Goal: Information Seeking & Learning: Learn about a topic

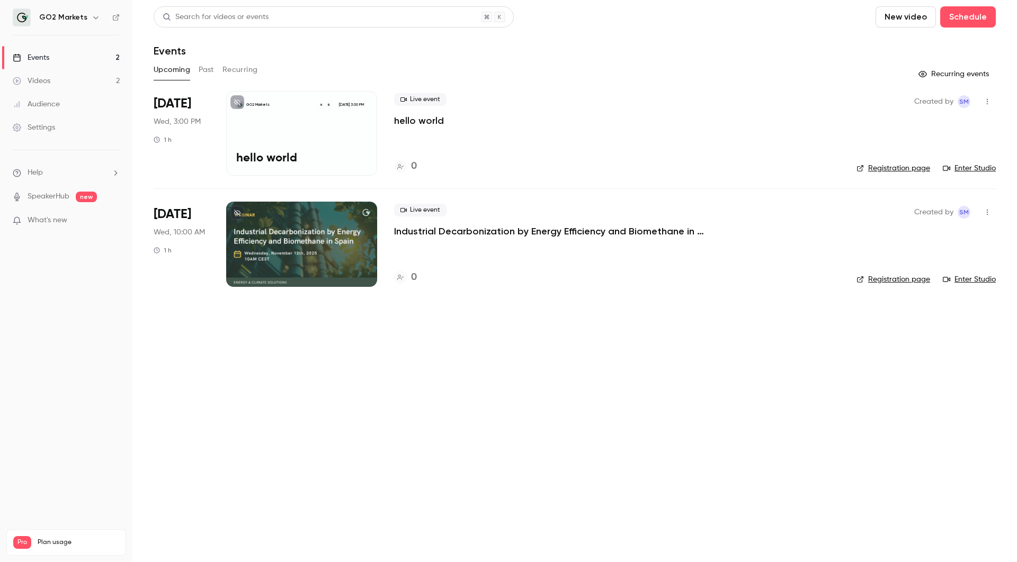
click at [464, 231] on p "Industrial Decarbonization by Energy Efficiency and Biomethane in [GEOGRAPHIC_D…" at bounding box center [553, 231] width 318 height 13
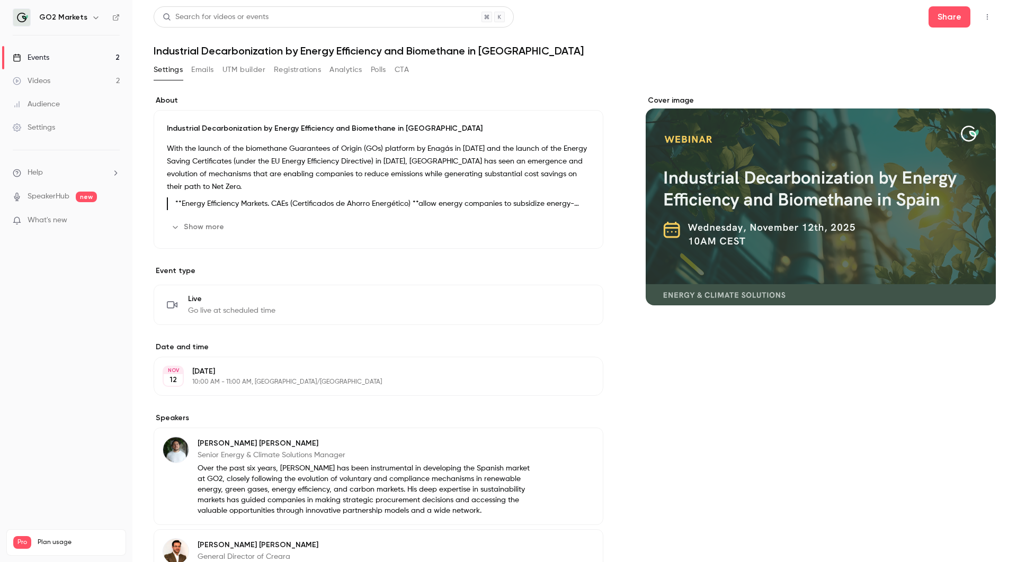
click at [605, 525] on div "About Industrial Decarbonization by Energy Efficiency and Biomethane in [GEOGRA…" at bounding box center [575, 407] width 842 height 624
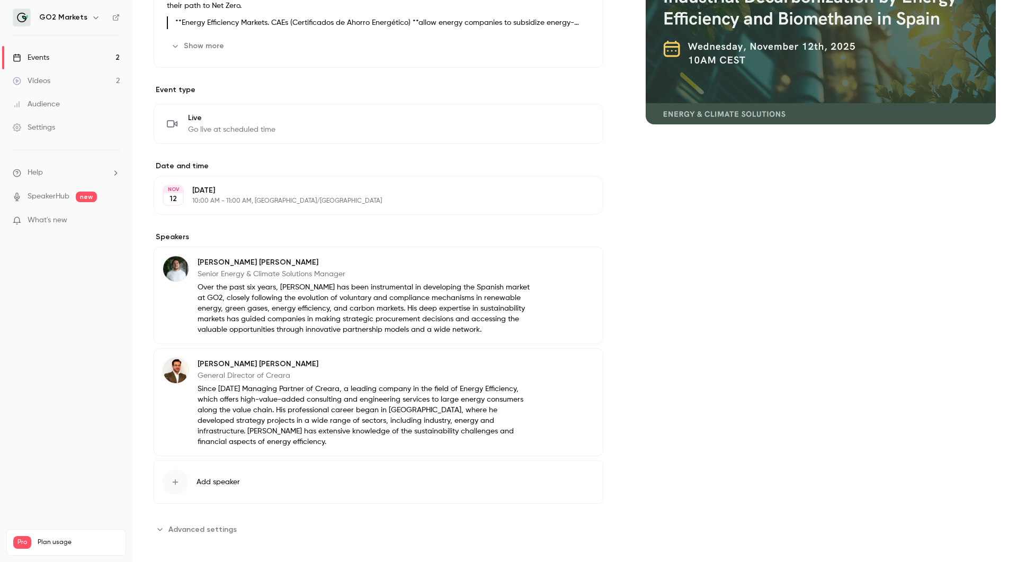
scroll to position [180, 0]
click at [216, 366] on p "[PERSON_NAME]" at bounding box center [365, 365] width 337 height 11
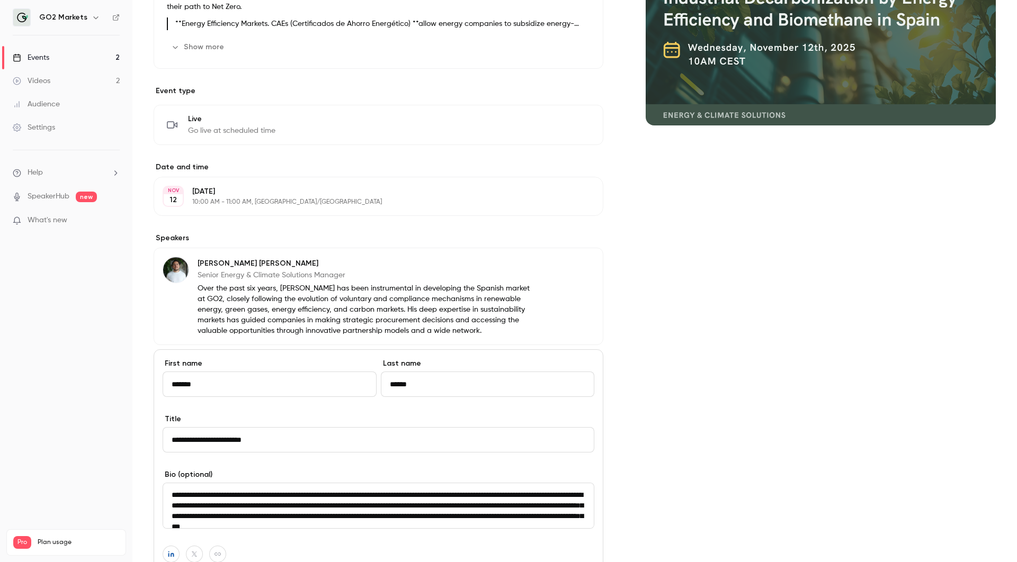
click at [172, 555] on icon "button" at bounding box center [171, 554] width 6 height 6
click at [183, 535] on input "**********" at bounding box center [166, 531] width 108 height 10
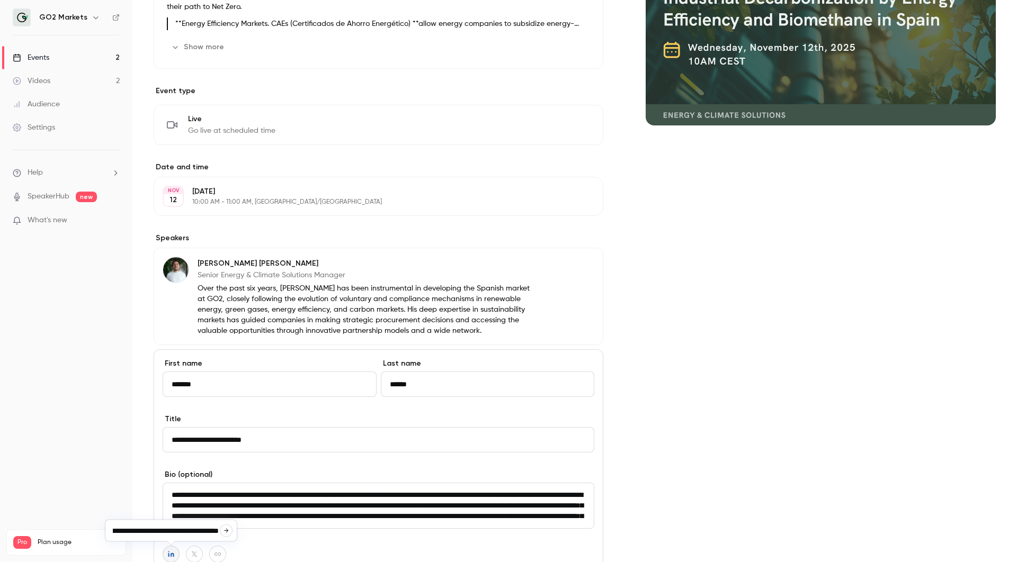
click at [752, 388] on div "Cover image" at bounding box center [820, 326] width 350 height 823
click at [66, 54] on link "Events 2" at bounding box center [66, 57] width 132 height 23
